Goal: Task Accomplishment & Management: Use online tool/utility

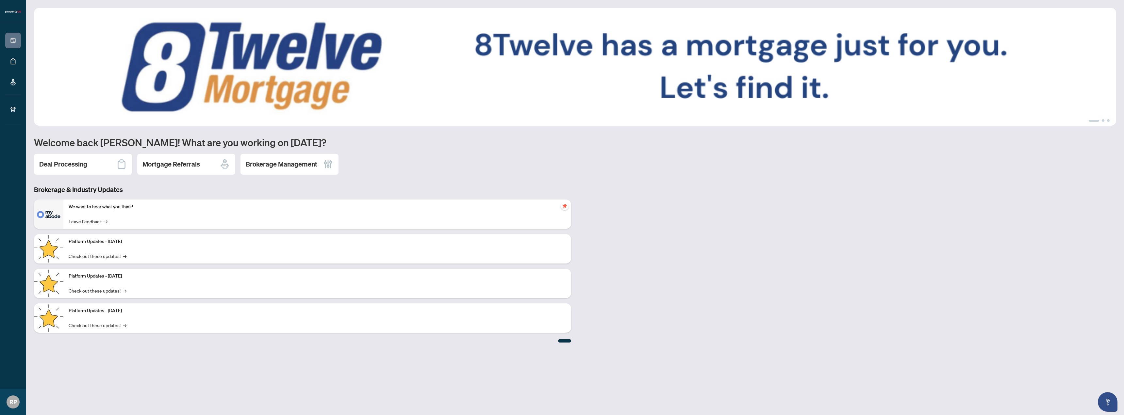
click at [77, 161] on h2 "Deal Processing" at bounding box center [63, 164] width 48 height 9
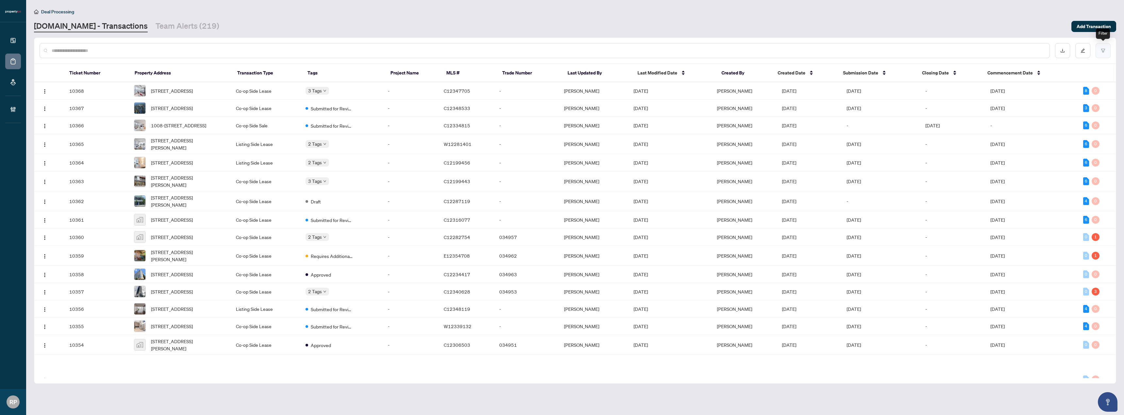
click at [1106, 52] on button "button" at bounding box center [1102, 50] width 15 height 15
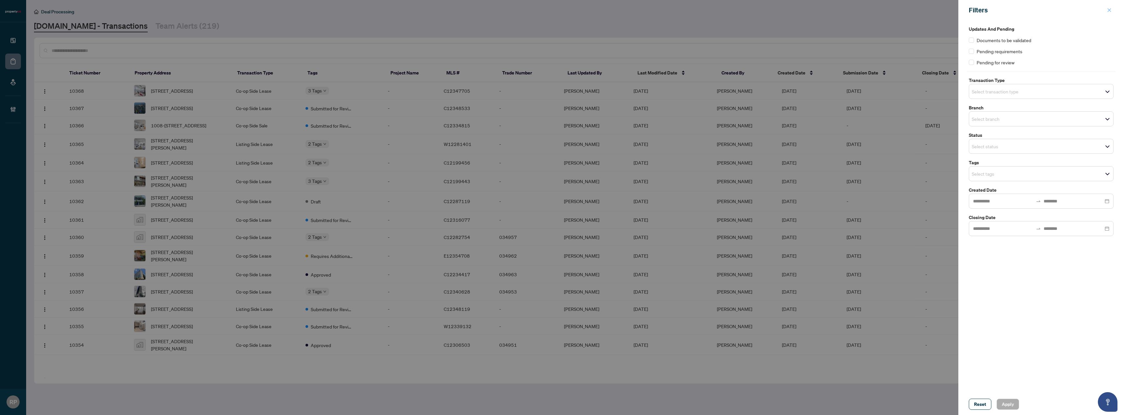
click at [1110, 8] on icon "close" at bounding box center [1109, 10] width 5 height 5
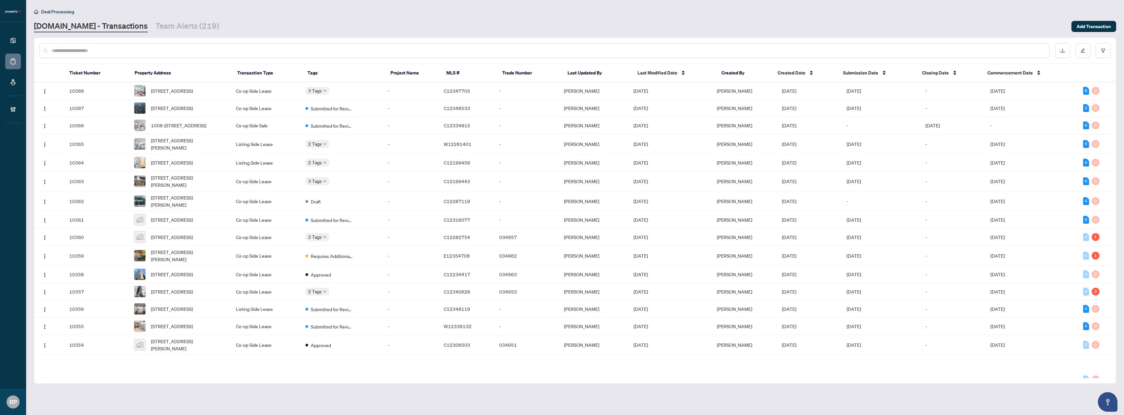
click at [946, 44] on div at bounding box center [545, 50] width 1010 height 15
click at [944, 49] on input "text" at bounding box center [548, 50] width 992 height 7
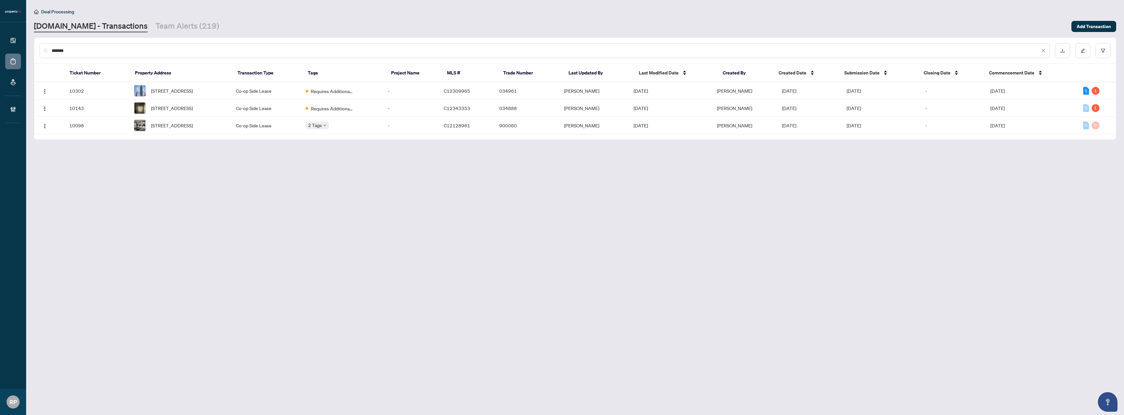
type input "*******"
